Goal: Information Seeking & Learning: Learn about a topic

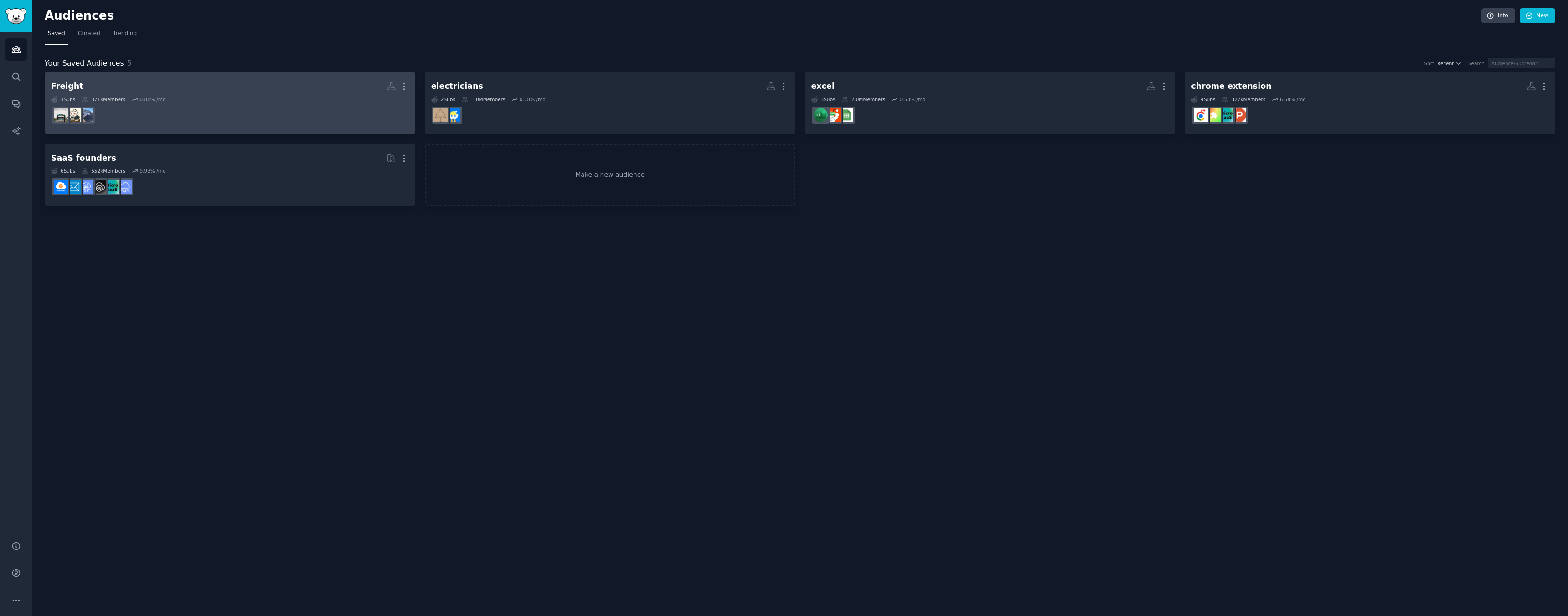
click at [130, 111] on dd at bounding box center [230, 115] width 358 height 26
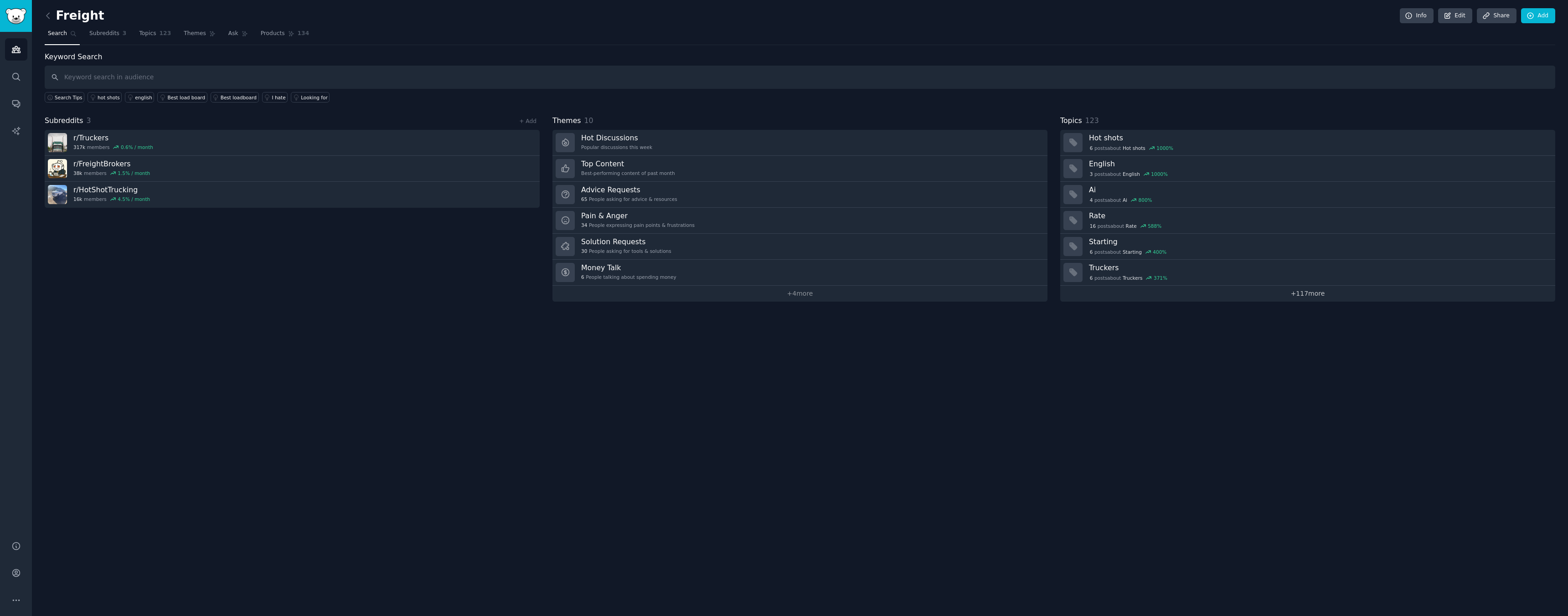
click at [1300, 291] on link "+ 117 more" at bounding box center [1307, 294] width 495 height 16
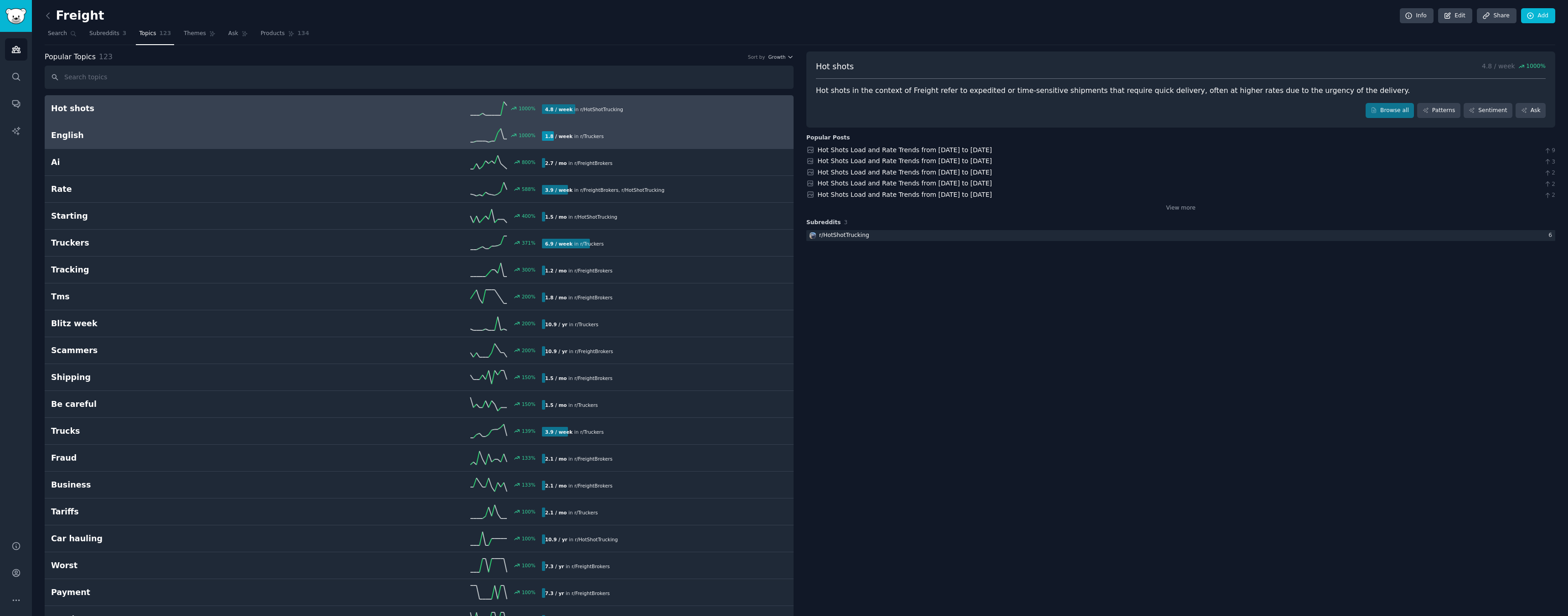
click at [78, 132] on h2 "English" at bounding box center [174, 136] width 246 height 11
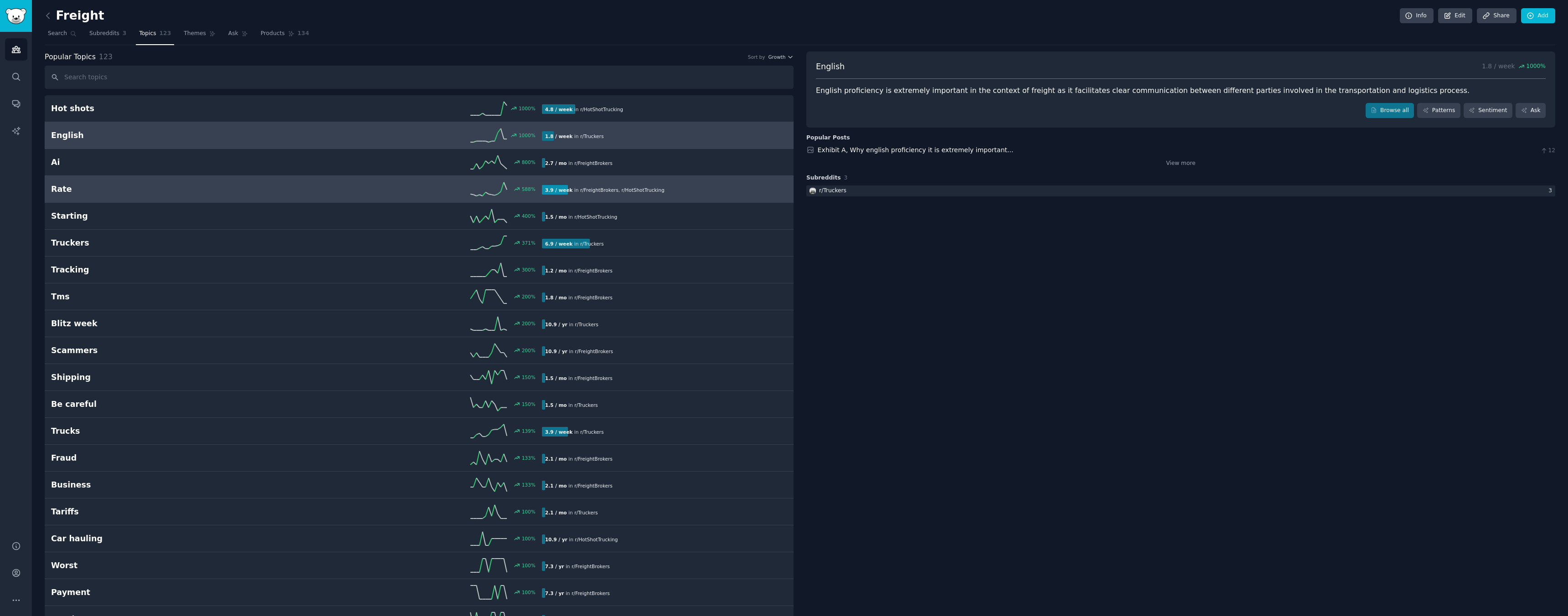
click at [317, 189] on div "588 %" at bounding box center [419, 188] width 246 height 14
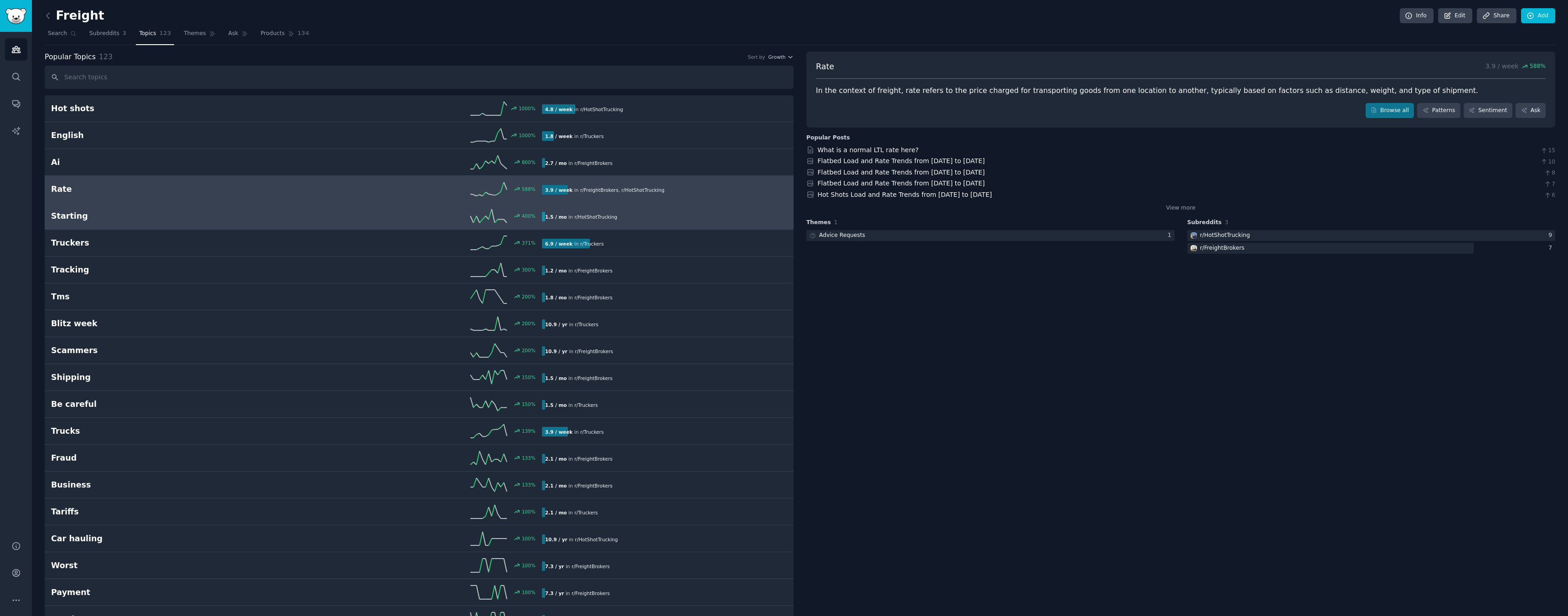
click at [325, 217] on div "400 %" at bounding box center [419, 216] width 246 height 14
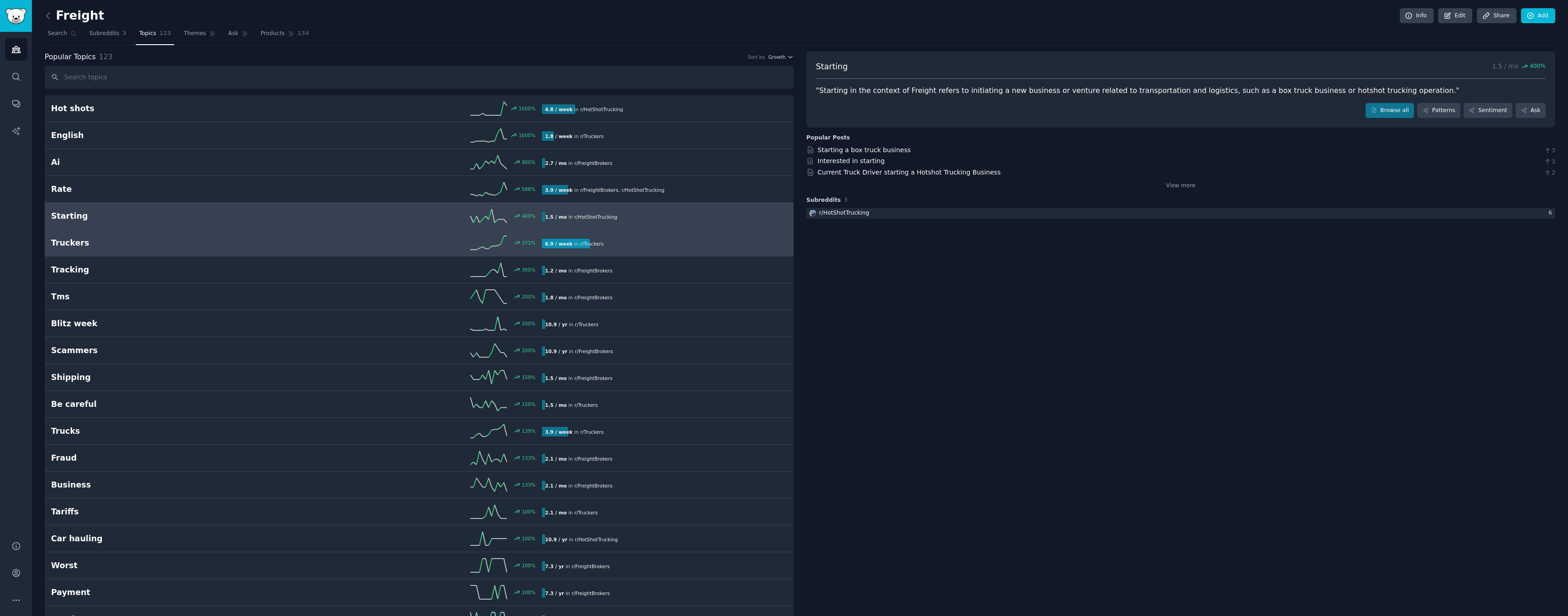
click at [317, 245] on div "371 %" at bounding box center [419, 243] width 246 height 14
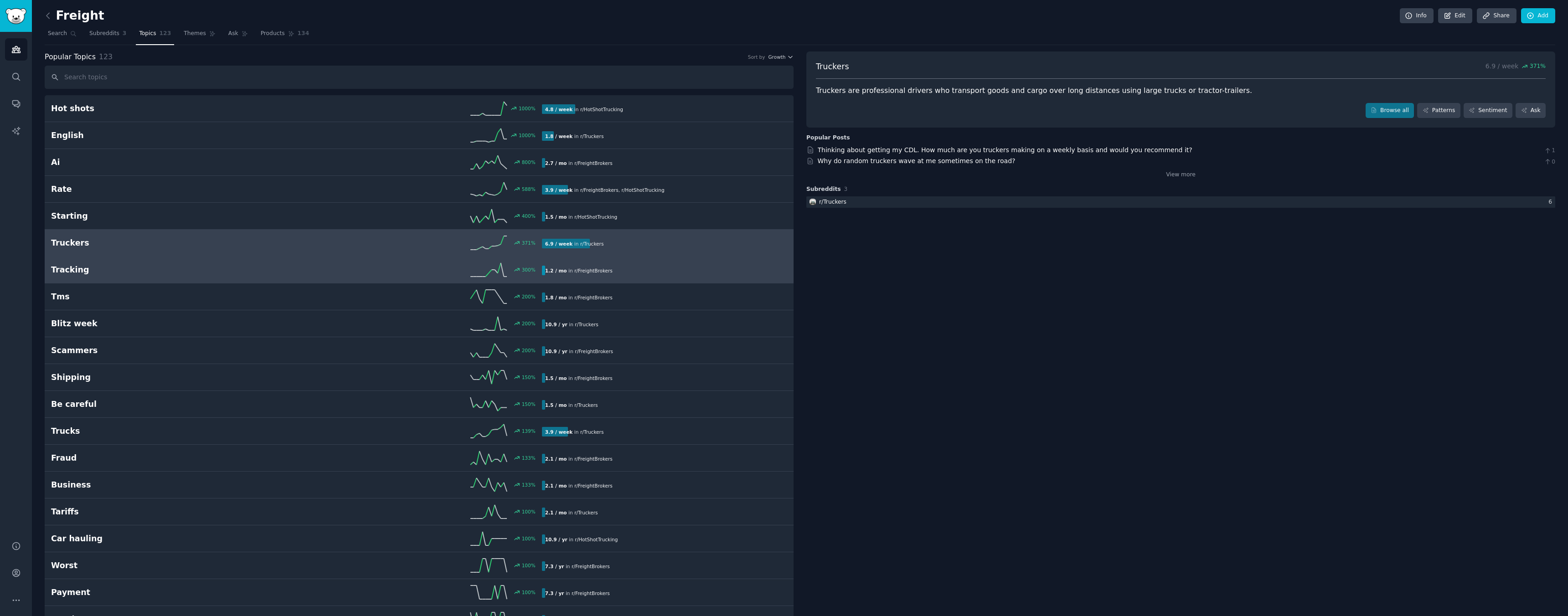
click at [305, 280] on link "Tracking 300 % 1.2 / mo in r/ FreightBrokers" at bounding box center [419, 270] width 749 height 27
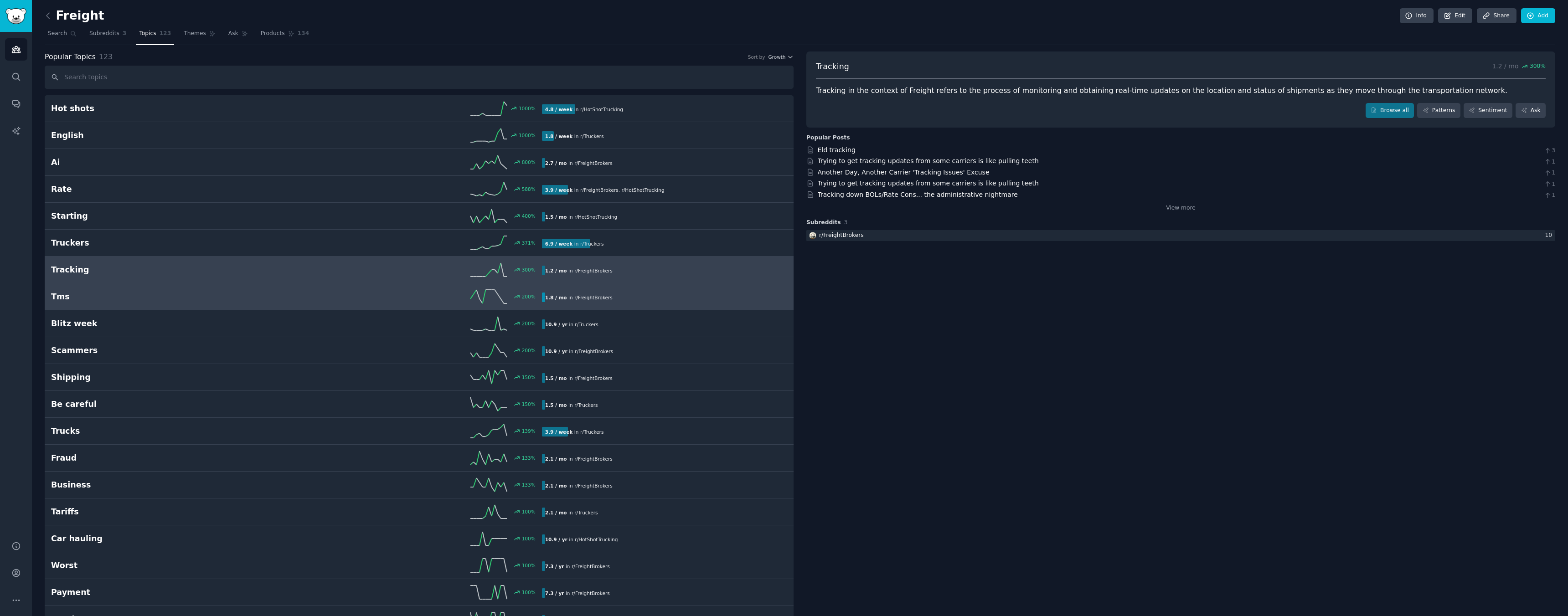
click at [300, 296] on div "200 %" at bounding box center [419, 296] width 246 height 14
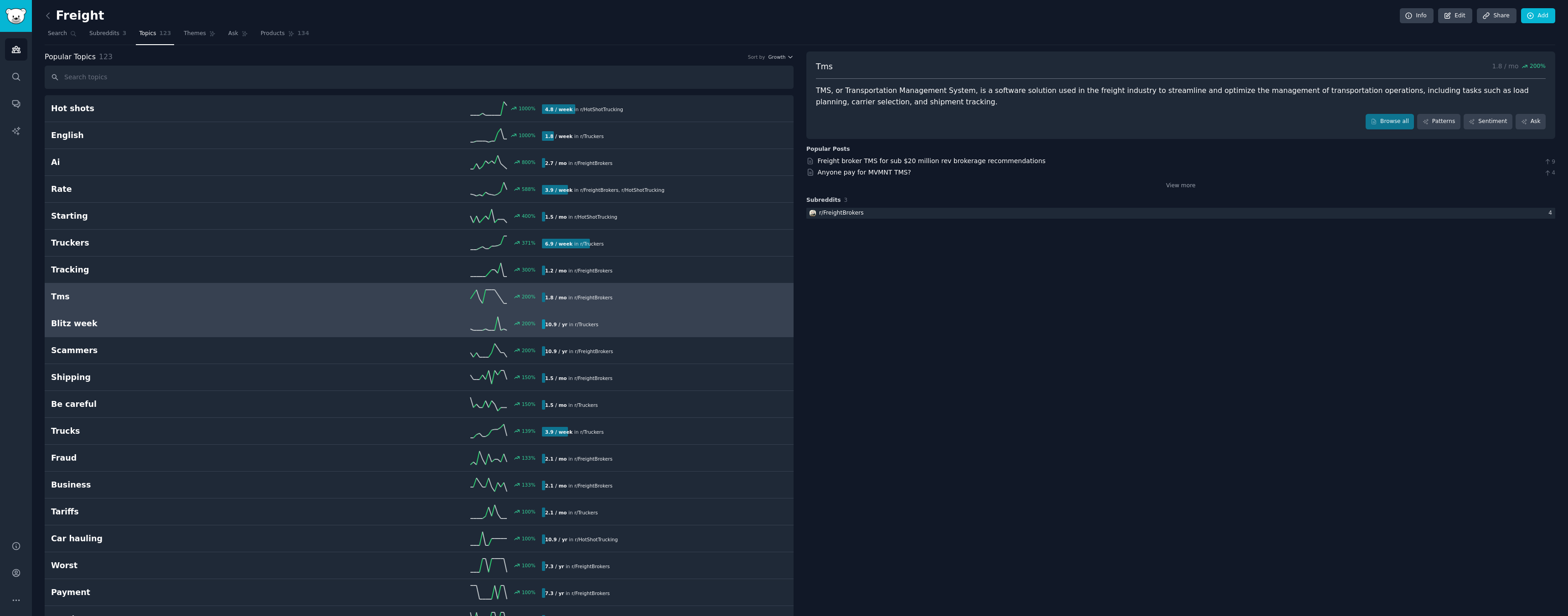
click at [288, 319] on h2 "Blitz week" at bounding box center [174, 324] width 246 height 11
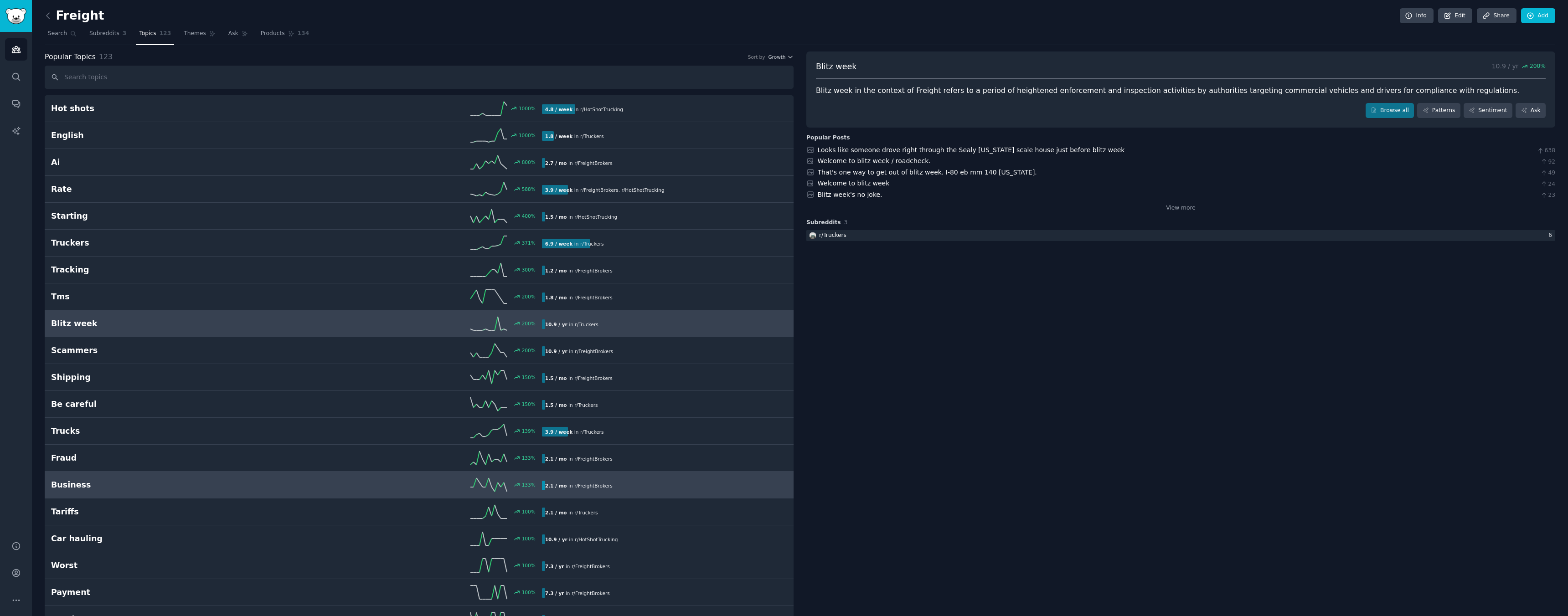
click at [300, 481] on div "133 %" at bounding box center [419, 484] width 246 height 14
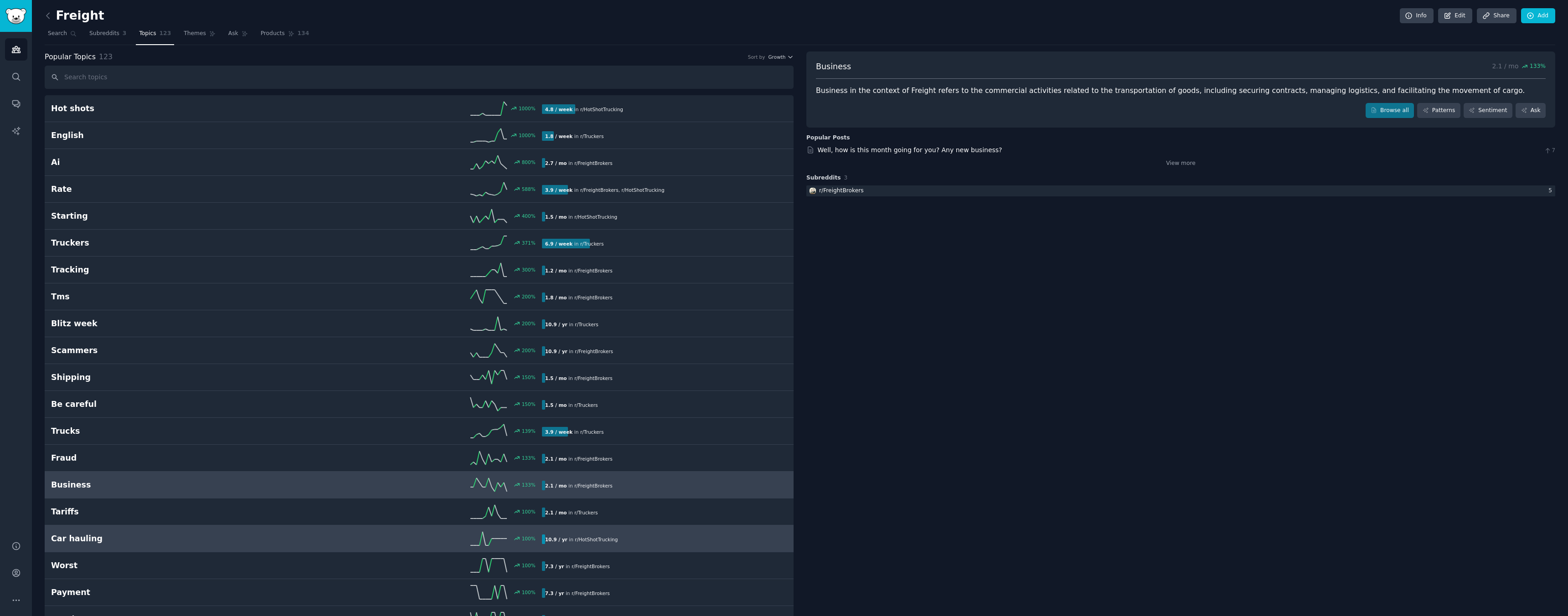
click at [147, 533] on h2 "Car hauling" at bounding box center [174, 538] width 246 height 11
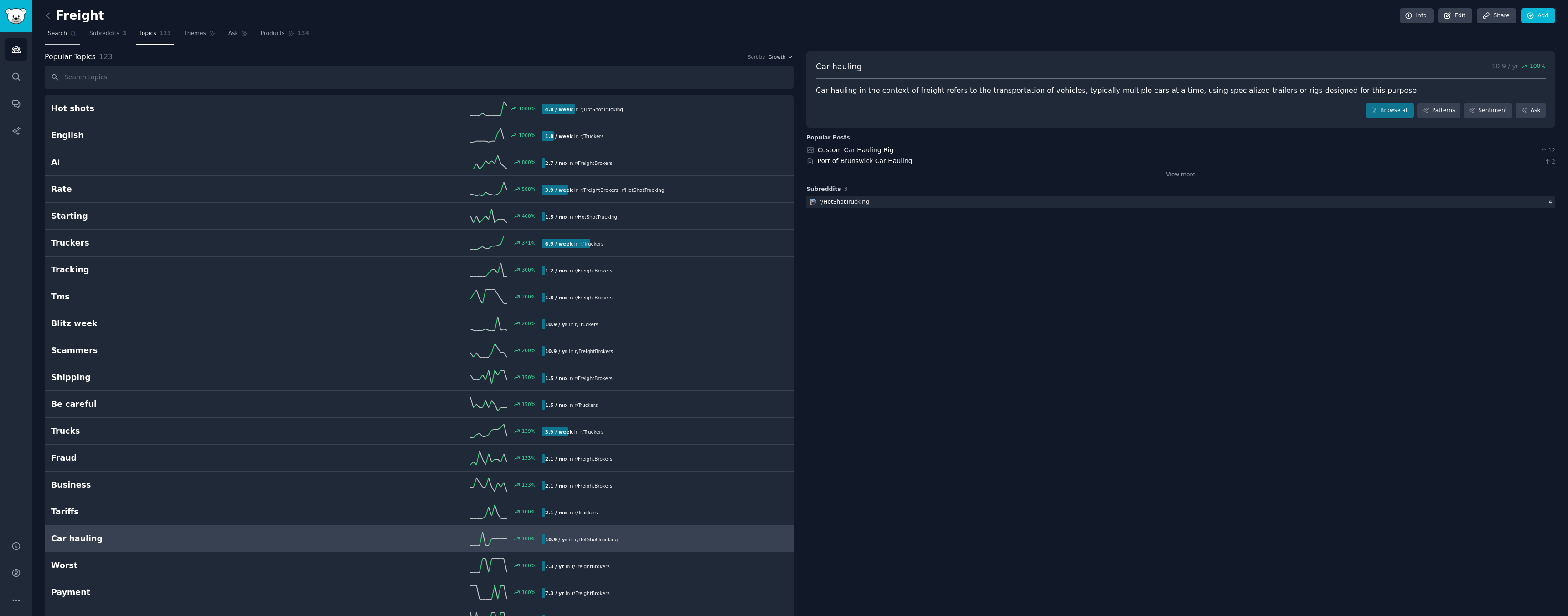
click at [65, 34] on span "Search" at bounding box center [57, 34] width 19 height 9
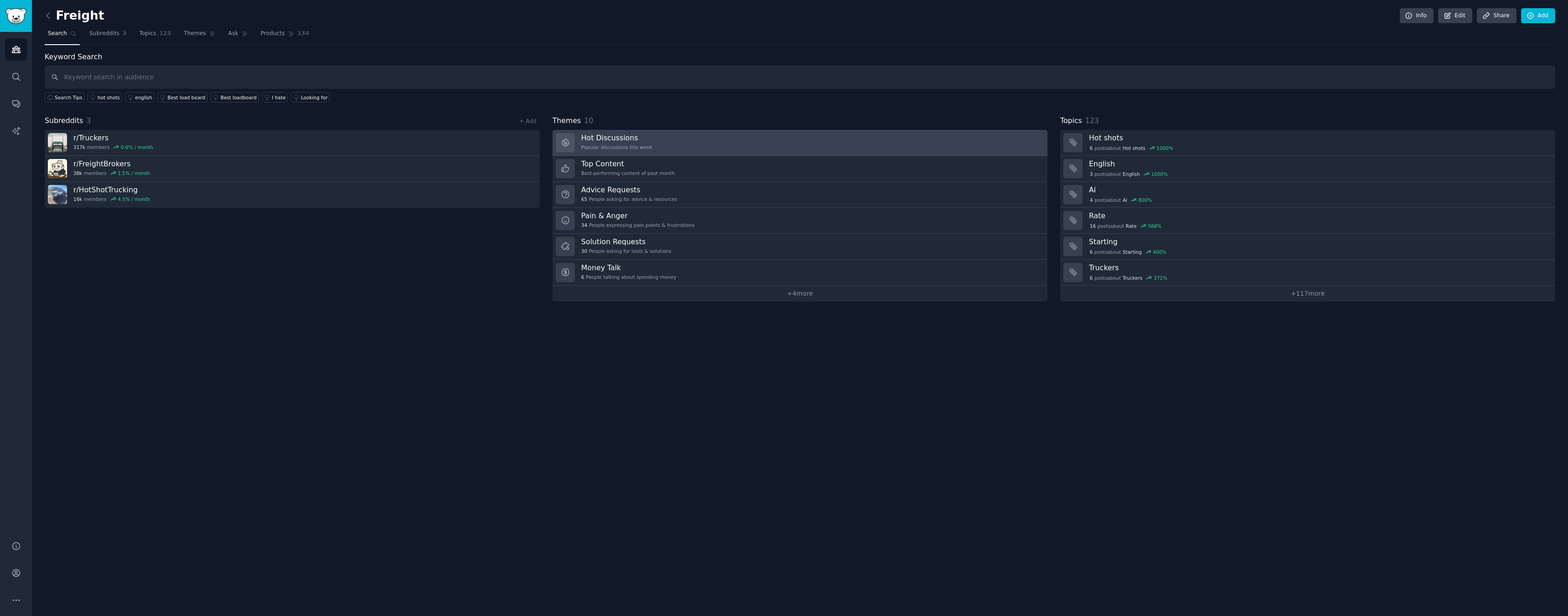
click at [656, 132] on link "Hot Discussions Popular discussions this week" at bounding box center [799, 143] width 495 height 26
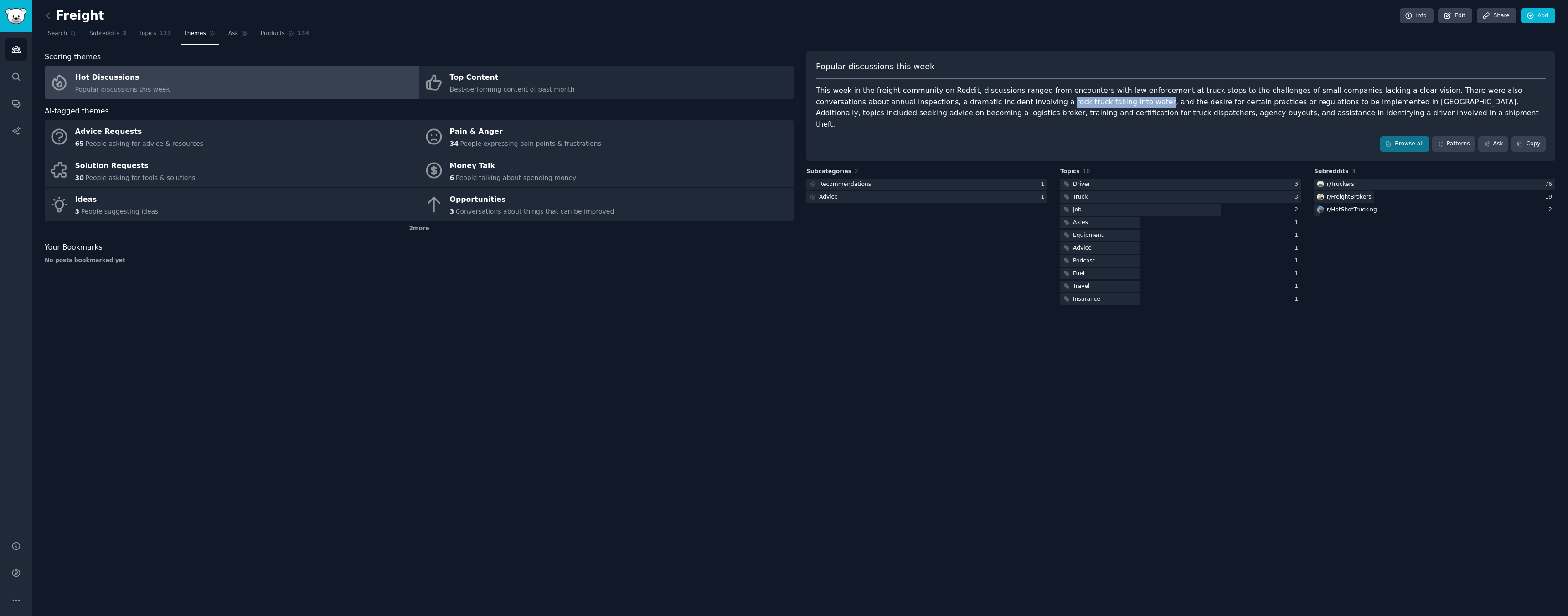
drag, startPoint x: 958, startPoint y: 102, endPoint x: 1046, endPoint y: 103, distance: 88.0
click at [1046, 103] on div "This week in the freight community on Reddit, discussions ranged from encounter…" at bounding box center [1180, 107] width 730 height 45
copy div "rock truck falling into water"
